Goal: Entertainment & Leisure: Consume media (video, audio)

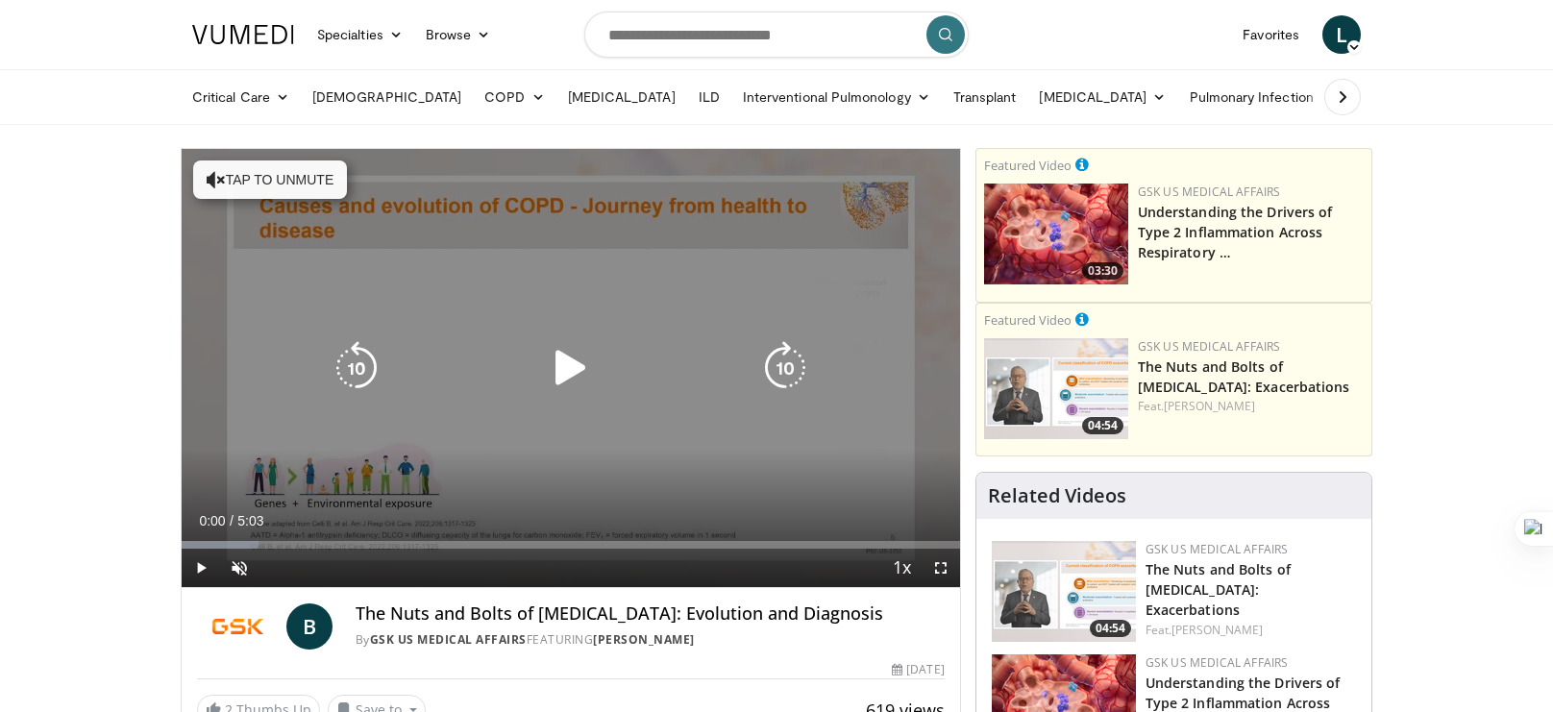
click at [563, 359] on icon "Video Player" at bounding box center [571, 368] width 54 height 54
click at [214, 179] on icon "Video Player" at bounding box center [216, 179] width 19 height 19
click at [580, 377] on icon "Video Player" at bounding box center [571, 368] width 54 height 54
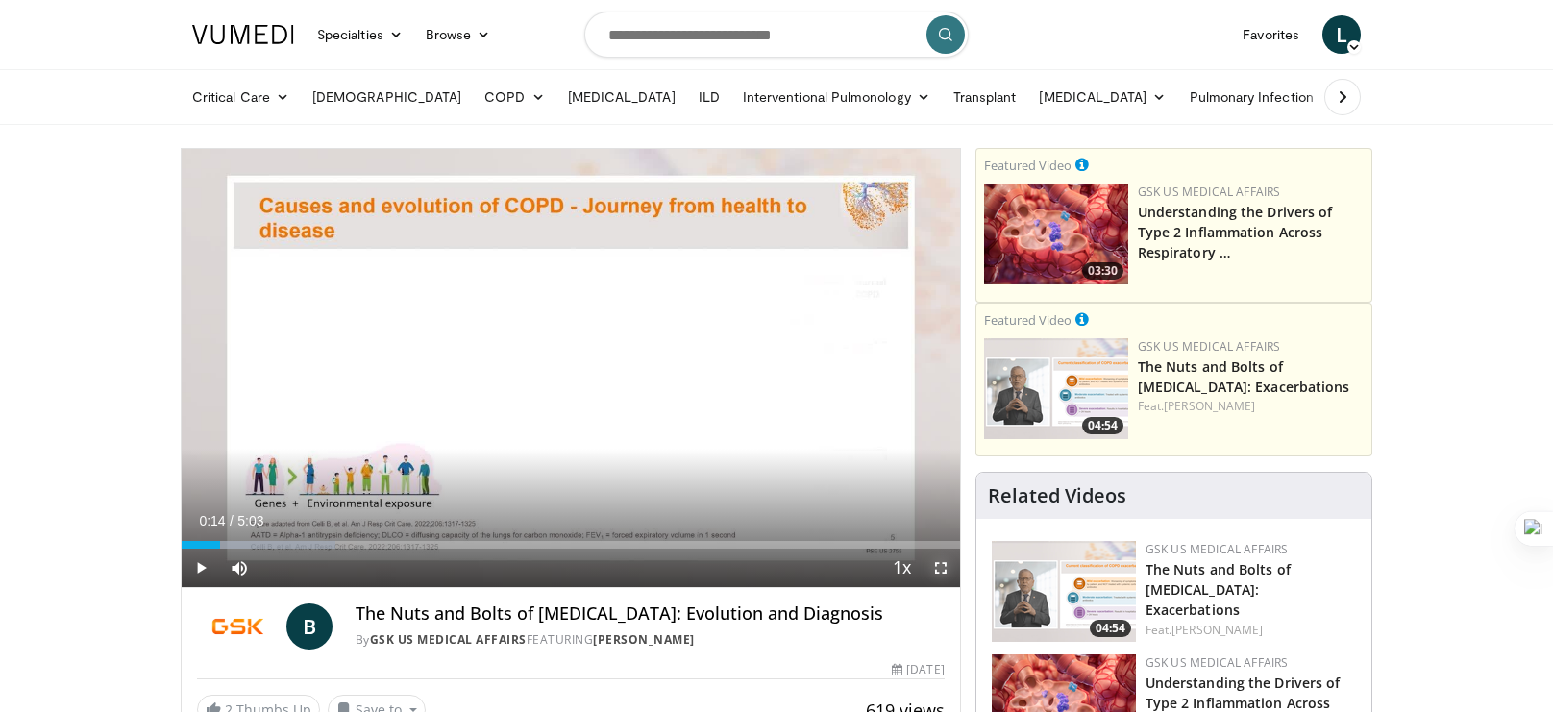
click at [939, 571] on span "Video Player" at bounding box center [940, 568] width 38 height 38
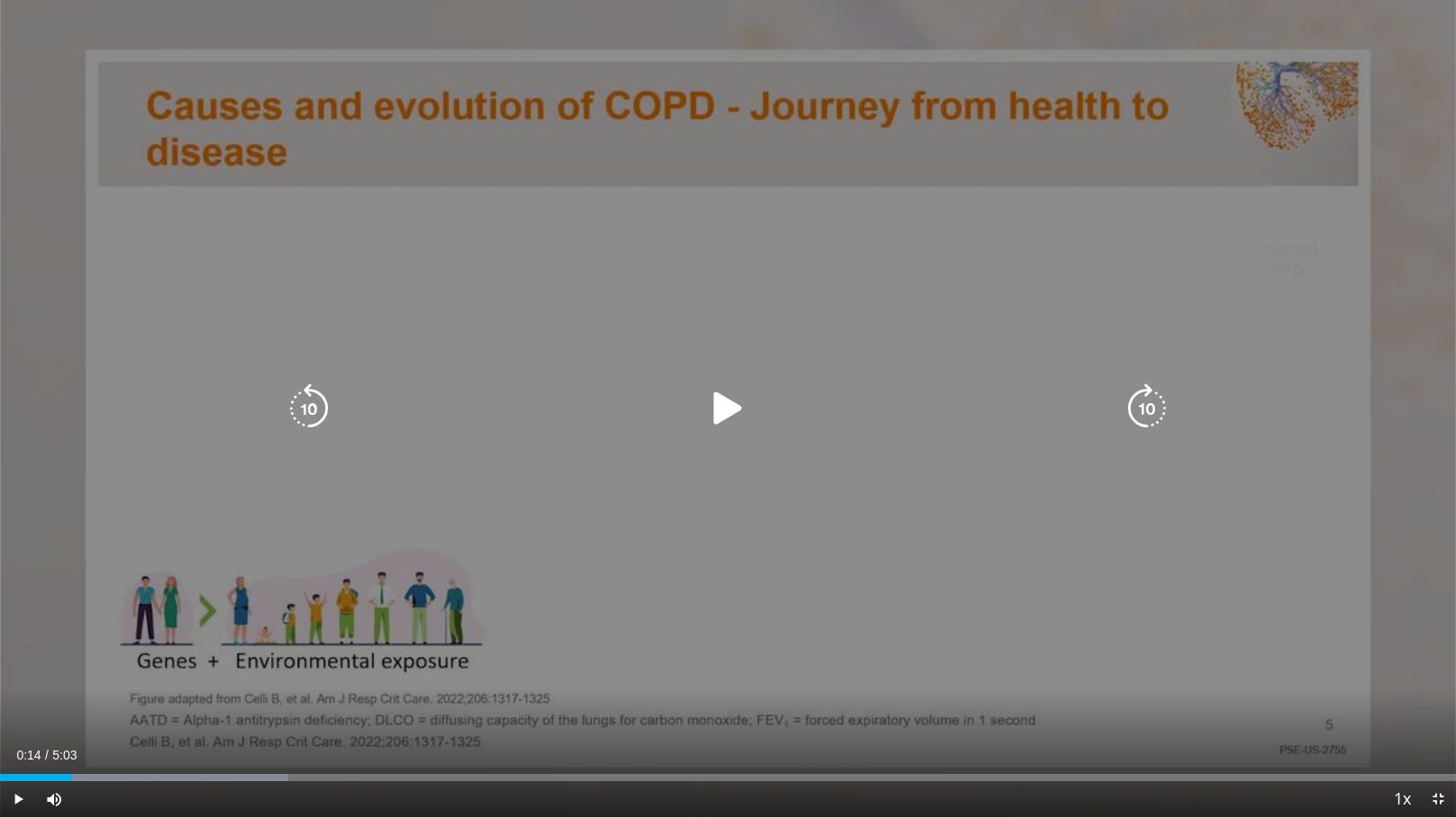
click at [728, 409] on icon "Video Player" at bounding box center [728, 409] width 51 height 51
click at [718, 414] on icon "Video Player" at bounding box center [728, 409] width 51 height 51
